Goal: Navigation & Orientation: Find specific page/section

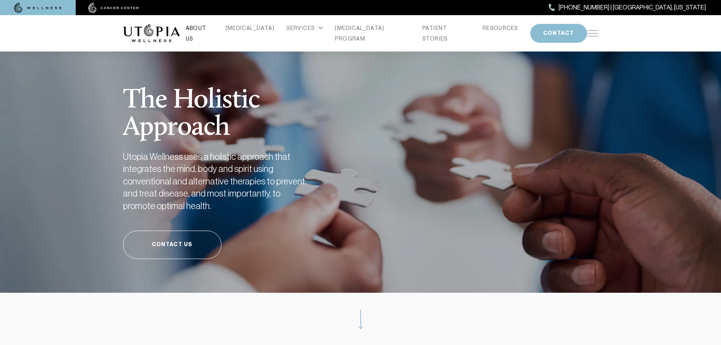
click at [210, 32] on link "ABOUT US" at bounding box center [200, 33] width 28 height 21
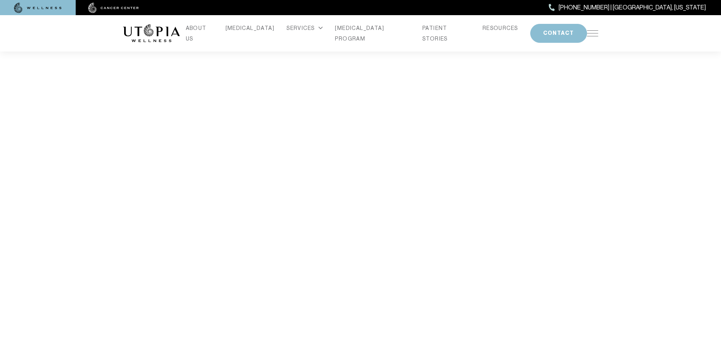
scroll to position [1590, 0]
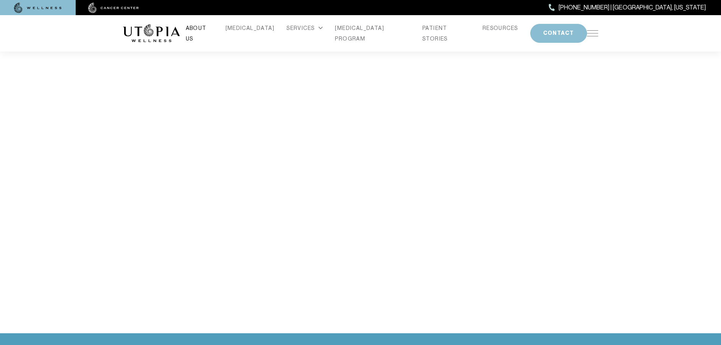
click at [214, 30] on link "ABOUT US" at bounding box center [200, 33] width 28 height 21
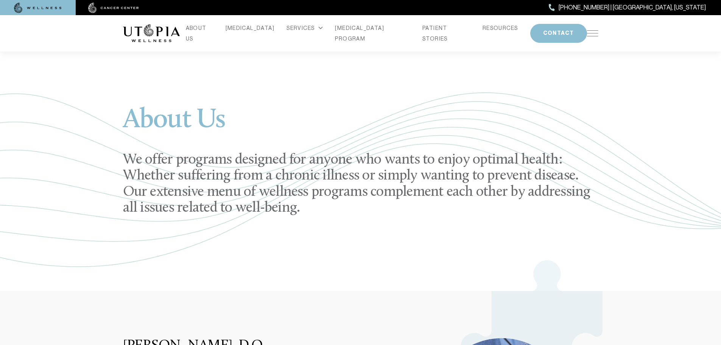
scroll to position [0, 0]
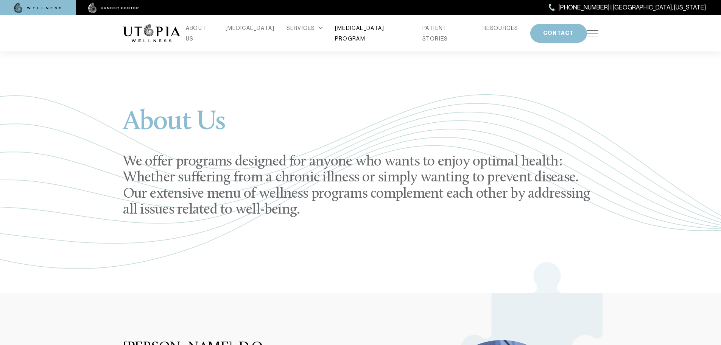
click at [362, 33] on link "[MEDICAL_DATA] PROGRAM" at bounding box center [372, 33] width 75 height 21
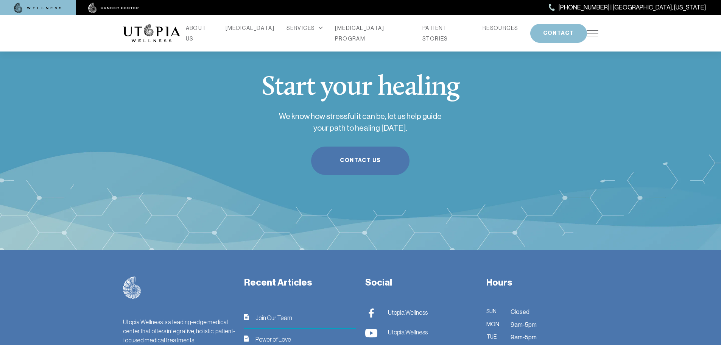
scroll to position [2651, 0]
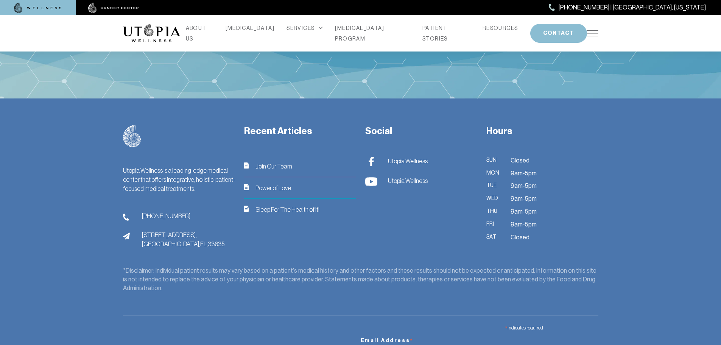
click at [185, 230] on span "[STREET_ADDRESS]" at bounding box center [183, 239] width 83 height 18
